Goal: Information Seeking & Learning: Learn about a topic

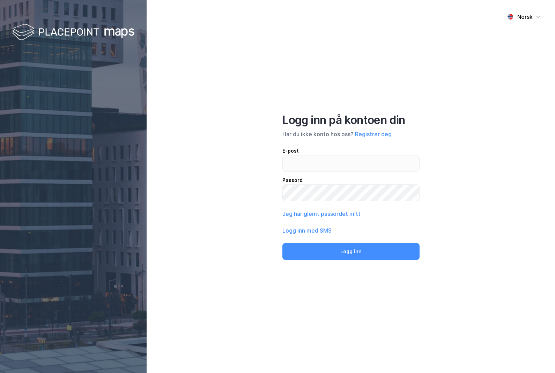
click at [359, 171] on input "email" at bounding box center [351, 163] width 136 height 16
type input "[EMAIL_ADDRESS][DOMAIN_NAME]"
click at [390, 260] on button "Logg inn" at bounding box center [350, 251] width 137 height 17
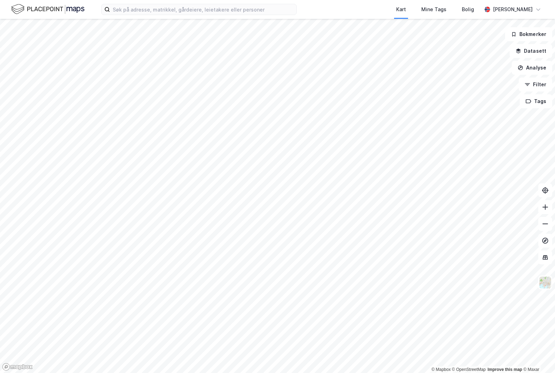
click at [543, 81] on button "Filter" at bounding box center [536, 84] width 34 height 14
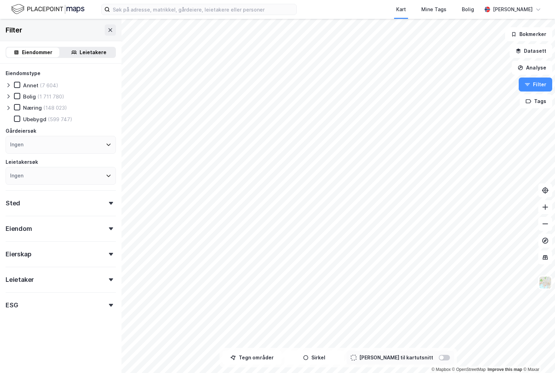
click at [540, 82] on button "Filter" at bounding box center [536, 84] width 34 height 14
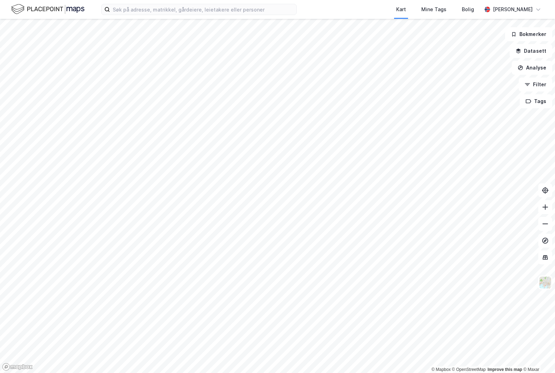
click at [545, 261] on button at bounding box center [545, 257] width 14 height 14
click at [546, 257] on icon at bounding box center [545, 257] width 5 height 1
click at [547, 286] on img at bounding box center [545, 282] width 13 height 13
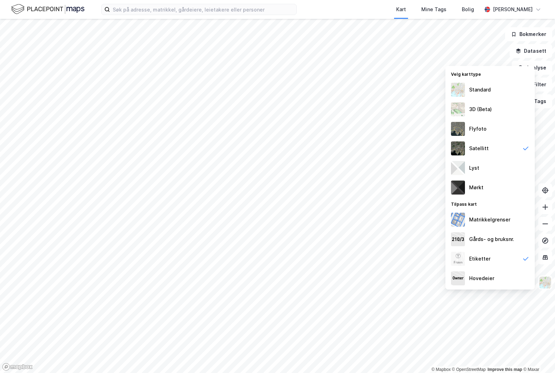
click at [500, 223] on div "Matrikkelgrenser" at bounding box center [489, 219] width 41 height 8
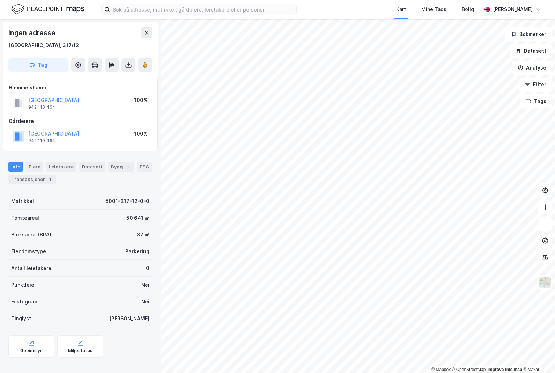
click at [39, 186] on div "Info Eiere Leietakere Datasett Bygg 1 ESG Transaksjoner 1 Matrikkel 5001-317-12…" at bounding box center [80, 263] width 144 height 218
click at [35, 181] on div "Transaksjoner 1" at bounding box center [32, 180] width 48 height 10
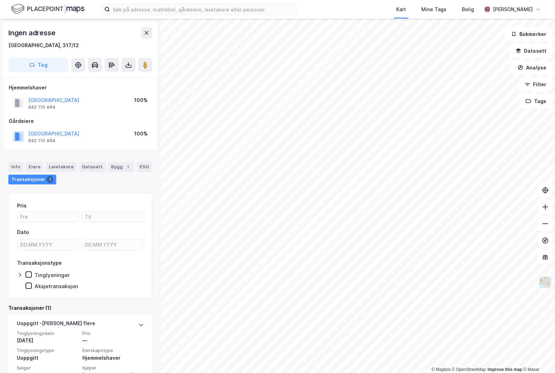
scroll to position [28, 0]
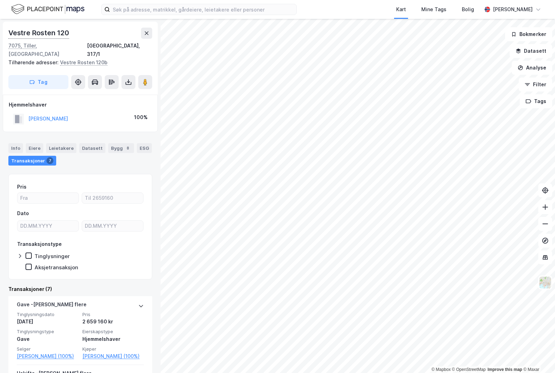
click at [549, 276] on img at bounding box center [545, 282] width 13 height 13
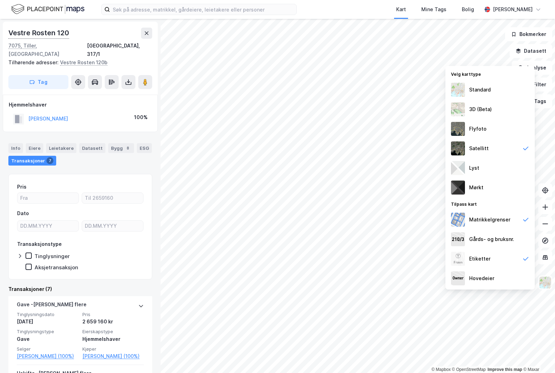
click at [502, 268] on div "Hovedeier" at bounding box center [489, 278] width 89 height 20
